Goal: Task Accomplishment & Management: Use online tool/utility

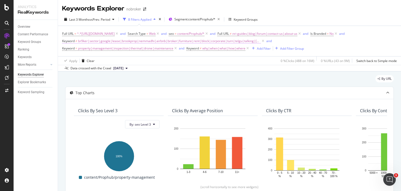
scroll to position [118, 0]
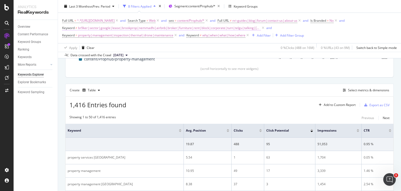
click at [137, 27] on span "br9ker|sector|google|lease|brookprop|nemmadhi|airbnb|broker|furniture|rent|bloc…" at bounding box center [169, 27] width 183 height 7
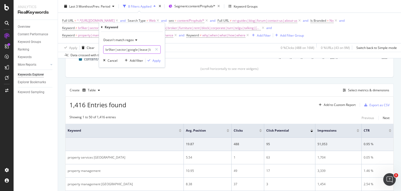
click at [117, 50] on input "br9ker|sector|google|lease|brookprop|nemmadhi|airbnb|broker|furniture|rent|bloc…" at bounding box center [127, 49] width 49 height 8
click at [127, 49] on input "br9ker|sector|google|lease|brookprop|nemmadhi|airbnb|broker|furniture|rent|bloc…" at bounding box center [127, 49] width 49 height 8
paste input "curacao|64|interior|gallery|helena|new zealand|corners|today|whole|solutions|so…"
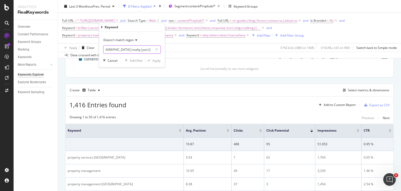
type input "br9ker|sector|google|lease|brookprop|nemmadhi|airbnb|broker|furniture|rent|bloc…"
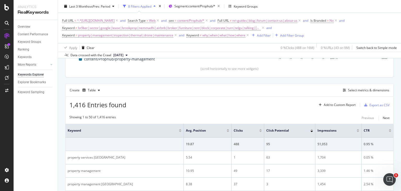
click at [193, 50] on div "Apply Clear 0 % Clicks ( 488 on 16M ) 0 % URLs ( 43 on 9M ) Switch back to Simp…" at bounding box center [229, 47] width 343 height 9
click at [260, 36] on div "Add Filter" at bounding box center [264, 35] width 14 height 4
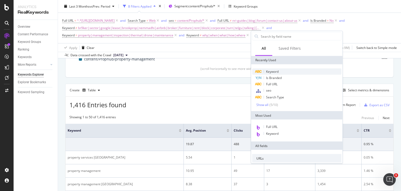
click at [267, 70] on span "Keyword" at bounding box center [272, 71] width 13 height 4
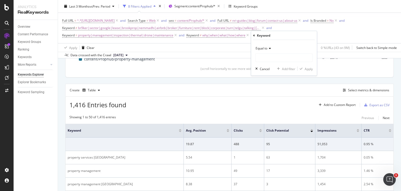
click at [267, 47] on span "Equal to" at bounding box center [262, 48] width 12 height 4
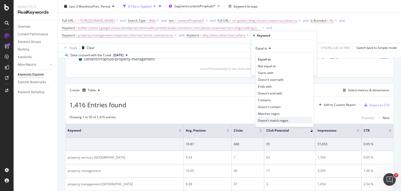
click at [273, 122] on div "Doesn't match regex" at bounding box center [285, 120] width 56 height 7
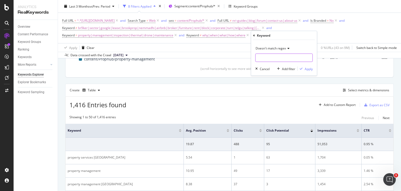
click at [263, 57] on input "text" at bounding box center [284, 58] width 57 height 8
paste input "curacao|64|interior|gallery|helena|new zealand|corners|today|whole|solutions|so…"
click at [274, 57] on input "curacao|64|interior|gallery|helena|new zealand|corners|today|whole|solutions|so…" at bounding box center [280, 58] width 49 height 8
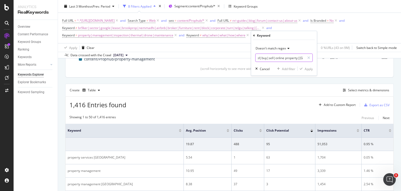
type input "curacao|64|interior|gallery|helena|new zealand|corners|today|whole|solutions|so…"
click at [263, 67] on div "Cancel" at bounding box center [265, 68] width 10 height 4
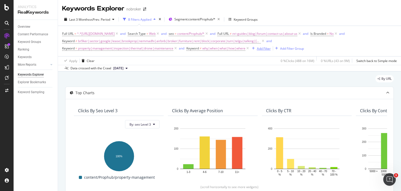
click at [266, 47] on div "Add Filter" at bounding box center [264, 48] width 14 height 4
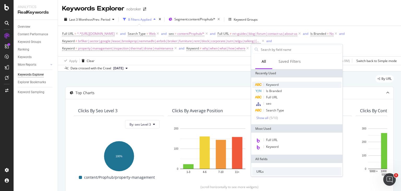
click at [273, 82] on span "Keyword" at bounding box center [272, 84] width 13 height 4
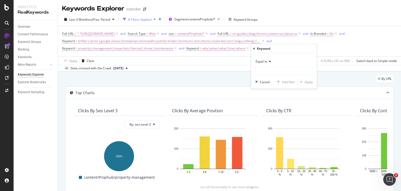
click at [266, 62] on span "Equal to" at bounding box center [262, 61] width 12 height 4
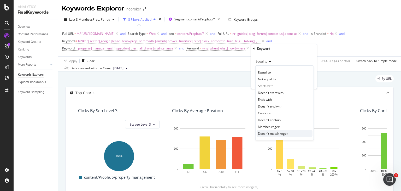
click at [273, 132] on span "Doesn't match regex" at bounding box center [273, 133] width 30 height 4
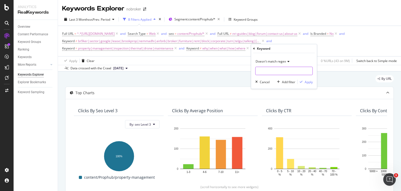
click at [260, 72] on input "text" at bounding box center [284, 71] width 57 height 8
paste input "curacao|64|interior|gallery|helena|new zealand|corners|today|whole|solutions|so…"
click at [277, 71] on input "curacao|64|interior|gallery|helena|new zealand|corners|today|whole|solutions|so…" at bounding box center [280, 71] width 49 height 8
type input "curacao|64|interior|gallery|helena|new zealand|corners|today|whole|solutions|so…"
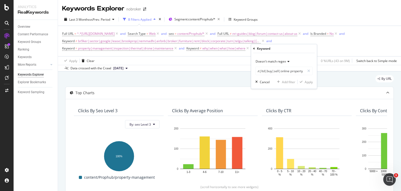
scroll to position [0, 0]
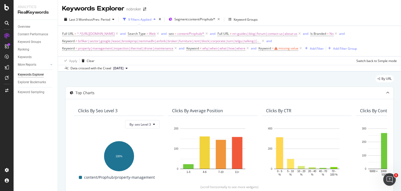
click at [283, 49] on div "missing value" at bounding box center [289, 48] width 20 height 4
click at [271, 79] on div "Cancel" at bounding box center [274, 81] width 10 height 4
click at [301, 48] on icon at bounding box center [301, 48] width 4 height 5
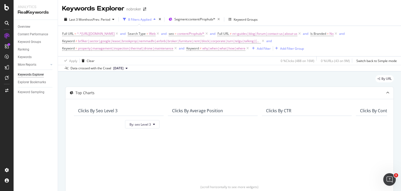
scroll to position [120, 0]
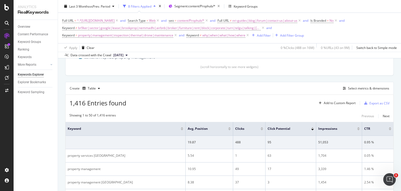
click at [236, 72] on div "Clicks By seo Level 3 By: seo Level 3 Hold CTRL while clicking to filter the re…" at bounding box center [230, 27] width 328 height 96
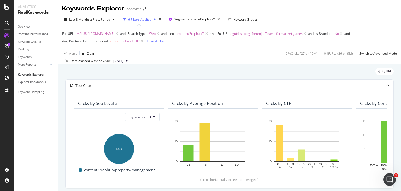
scroll to position [195, 0]
